Goal: Information Seeking & Learning: Learn about a topic

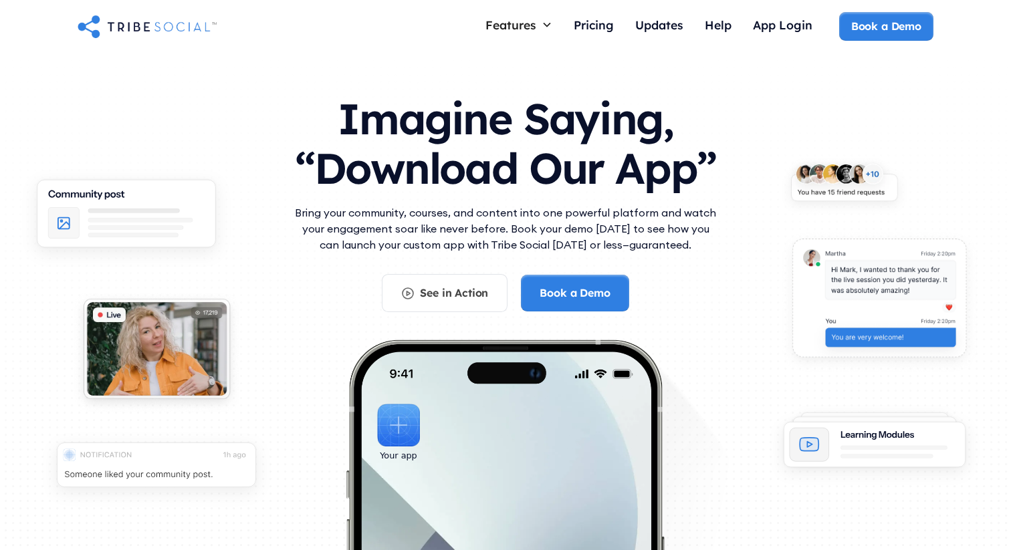
click at [359, 83] on h1 "Imagine Saying, “Download Our App”" at bounding box center [505, 140] width 428 height 118
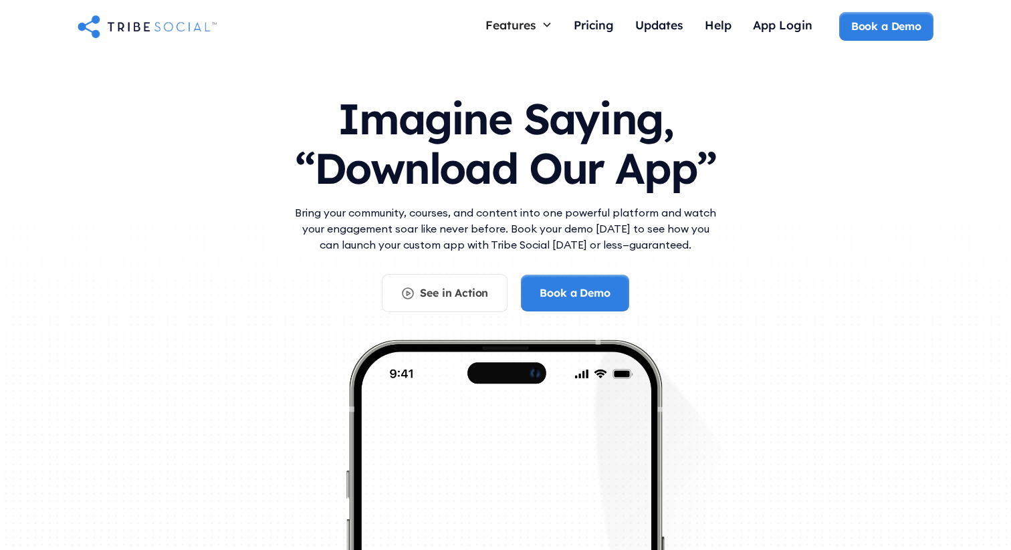
drag, startPoint x: 0, startPoint y: 0, endPoint x: 817, endPoint y: 3, distance: 816.7
click at [0, 0] on div "Features Courses Guide members with step-by-step teaching Live Call Launch call…" at bounding box center [505, 26] width 1011 height 53
